Goal: Use online tool/utility: Use online tool/utility

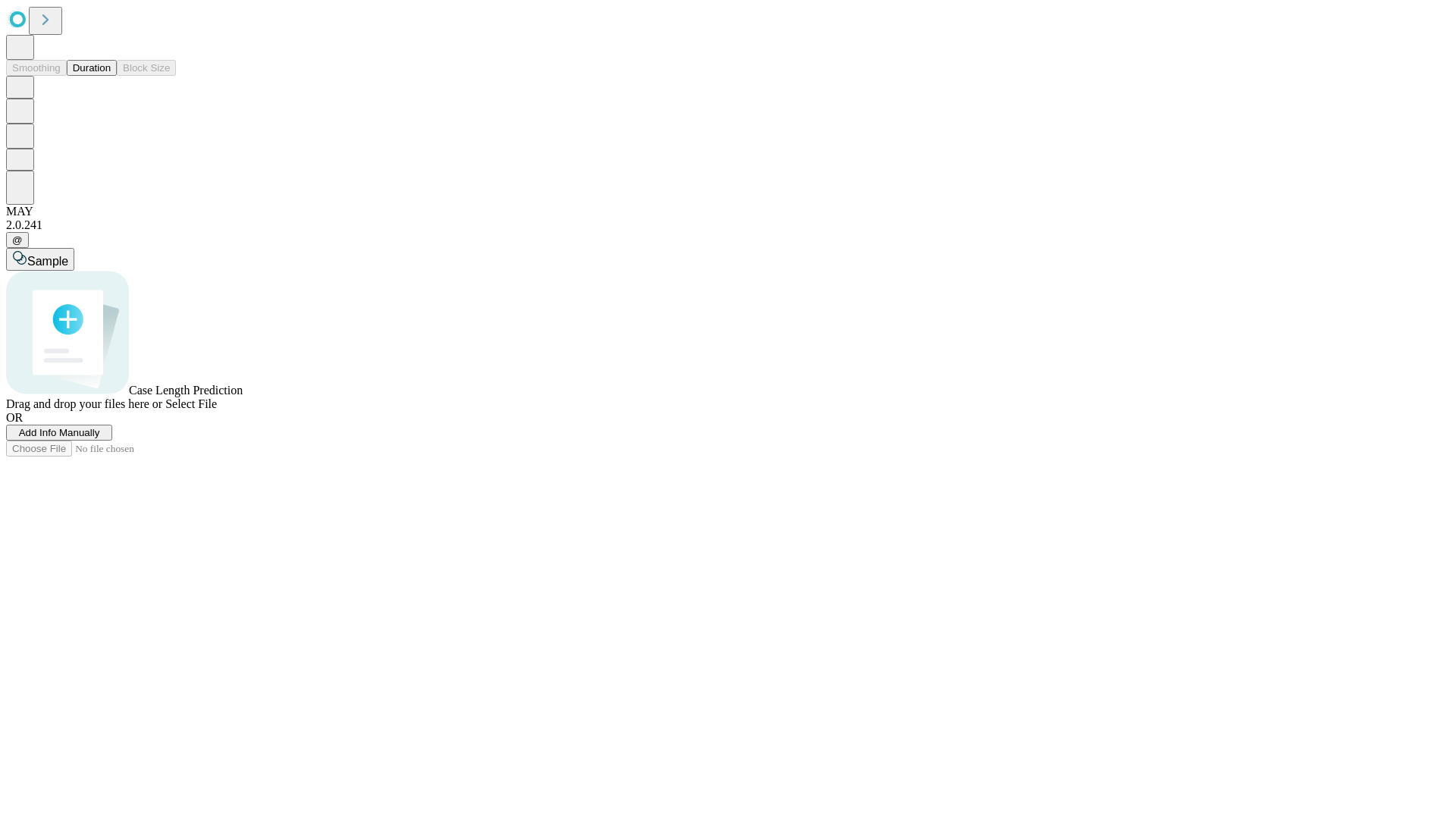
click at [111, 76] on button "Duration" at bounding box center [92, 68] width 50 height 16
click at [217, 410] on span "Select File" at bounding box center [191, 404] width 51 height 13
